Goal: Use online tool/utility: Utilize a website feature to perform a specific function

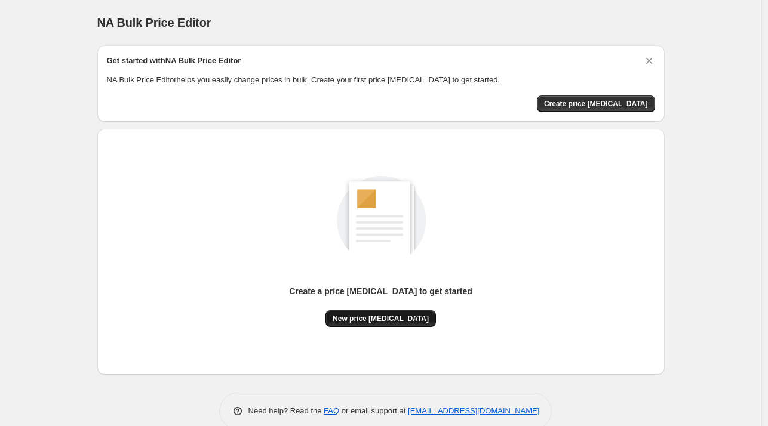
click at [384, 310] on button "New price change job" at bounding box center [380, 318] width 110 height 17
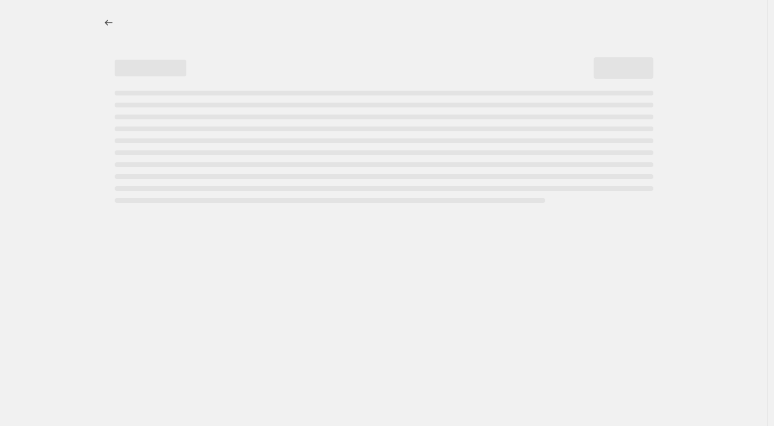
select select "percentage"
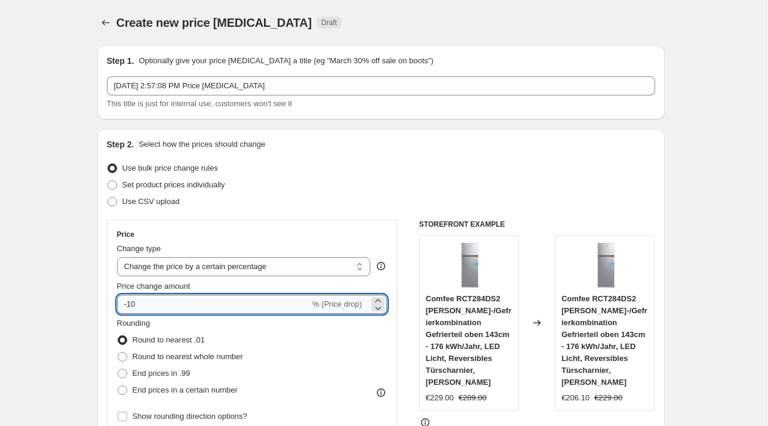
click at [260, 306] on input "-10" at bounding box center [213, 304] width 193 height 19
type input "-1"
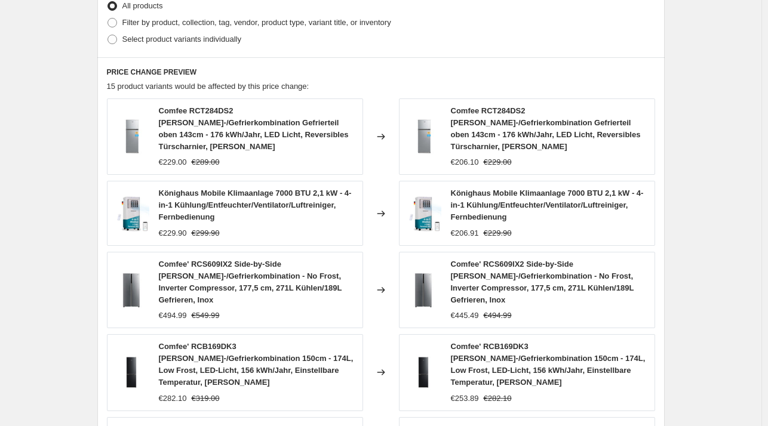
scroll to position [857, 0]
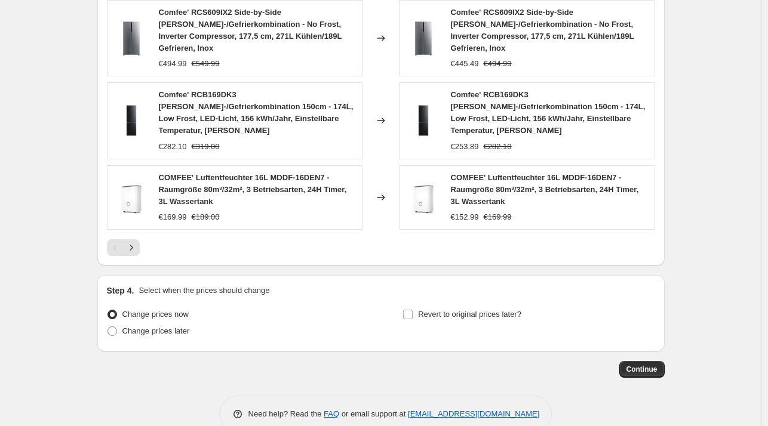
type input "-27"
click at [649, 365] on span "Continue" at bounding box center [641, 370] width 31 height 10
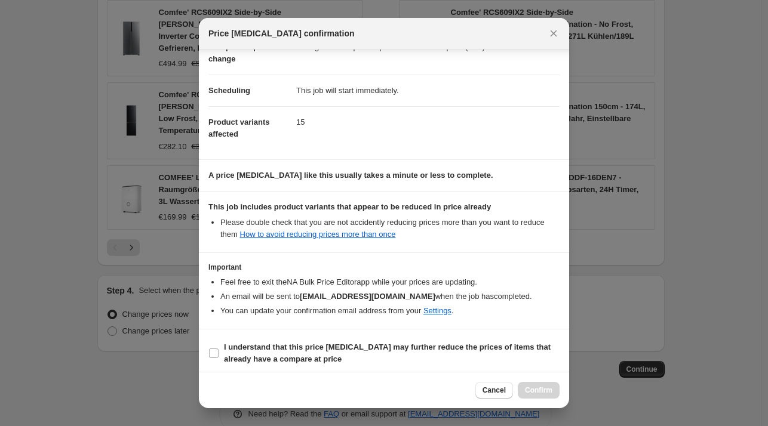
scroll to position [75, 0]
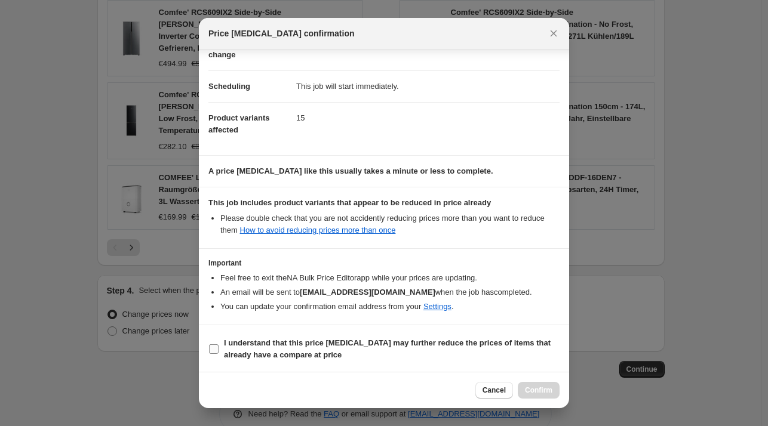
drag, startPoint x: 280, startPoint y: 335, endPoint x: 284, endPoint y: 347, distance: 12.5
click at [280, 338] on label "I understand that this price change job may further reduce the prices of items …" at bounding box center [383, 349] width 351 height 29
click at [218, 344] on input "I understand that this price change job may further reduce the prices of items …" at bounding box center [214, 349] width 10 height 10
checkbox input "true"
click at [544, 387] on span "Confirm" at bounding box center [538, 391] width 27 height 10
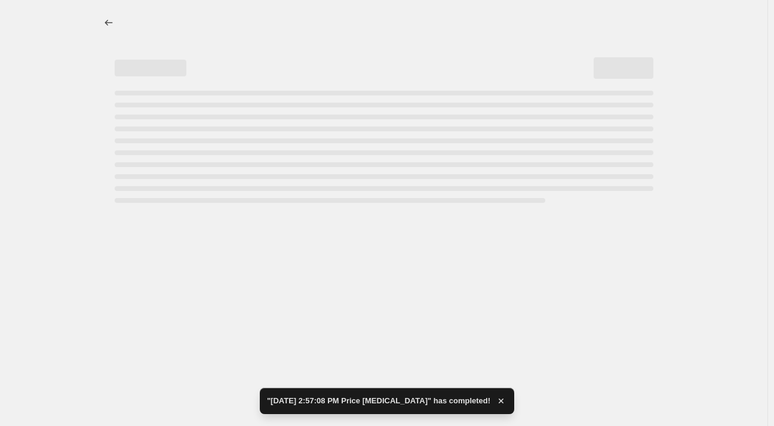
select select "percentage"
